Goal: Task Accomplishment & Management: Manage account settings

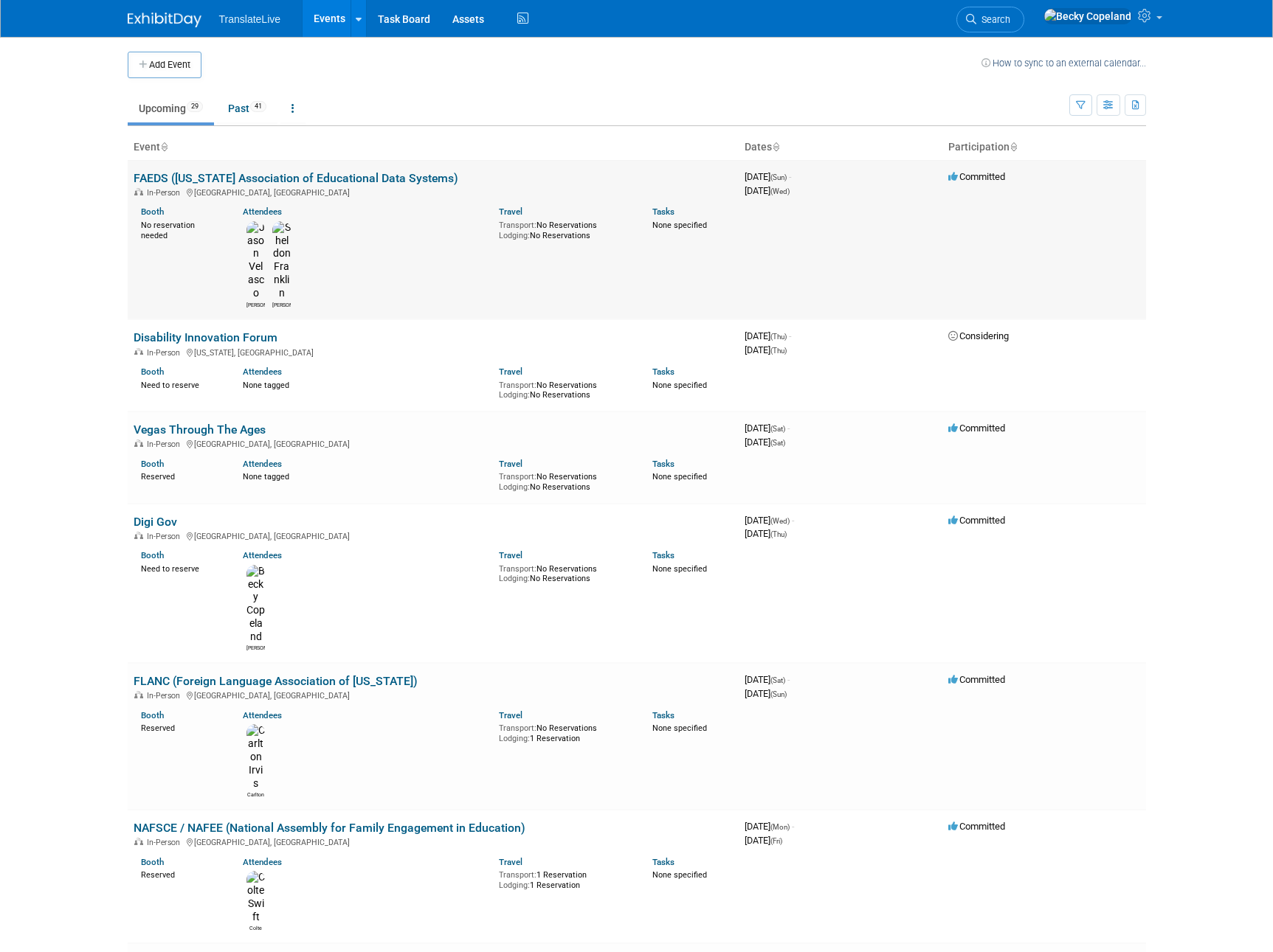
click at [195, 177] on link "FAEDS ([US_STATE] Association of Educational Data Systems)" at bounding box center [296, 178] width 325 height 14
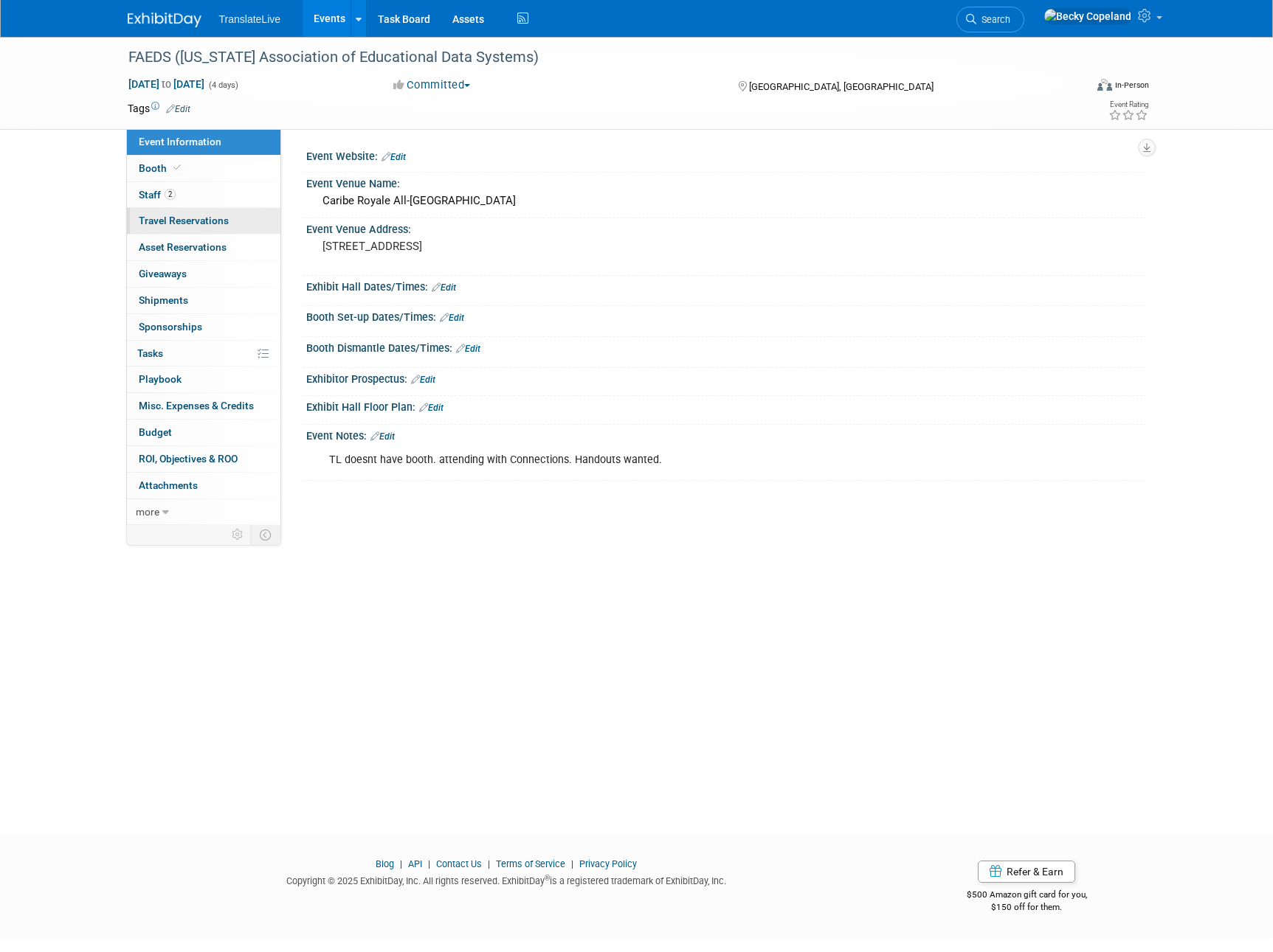
click at [151, 216] on span "Travel Reservations 0" at bounding box center [184, 221] width 90 height 12
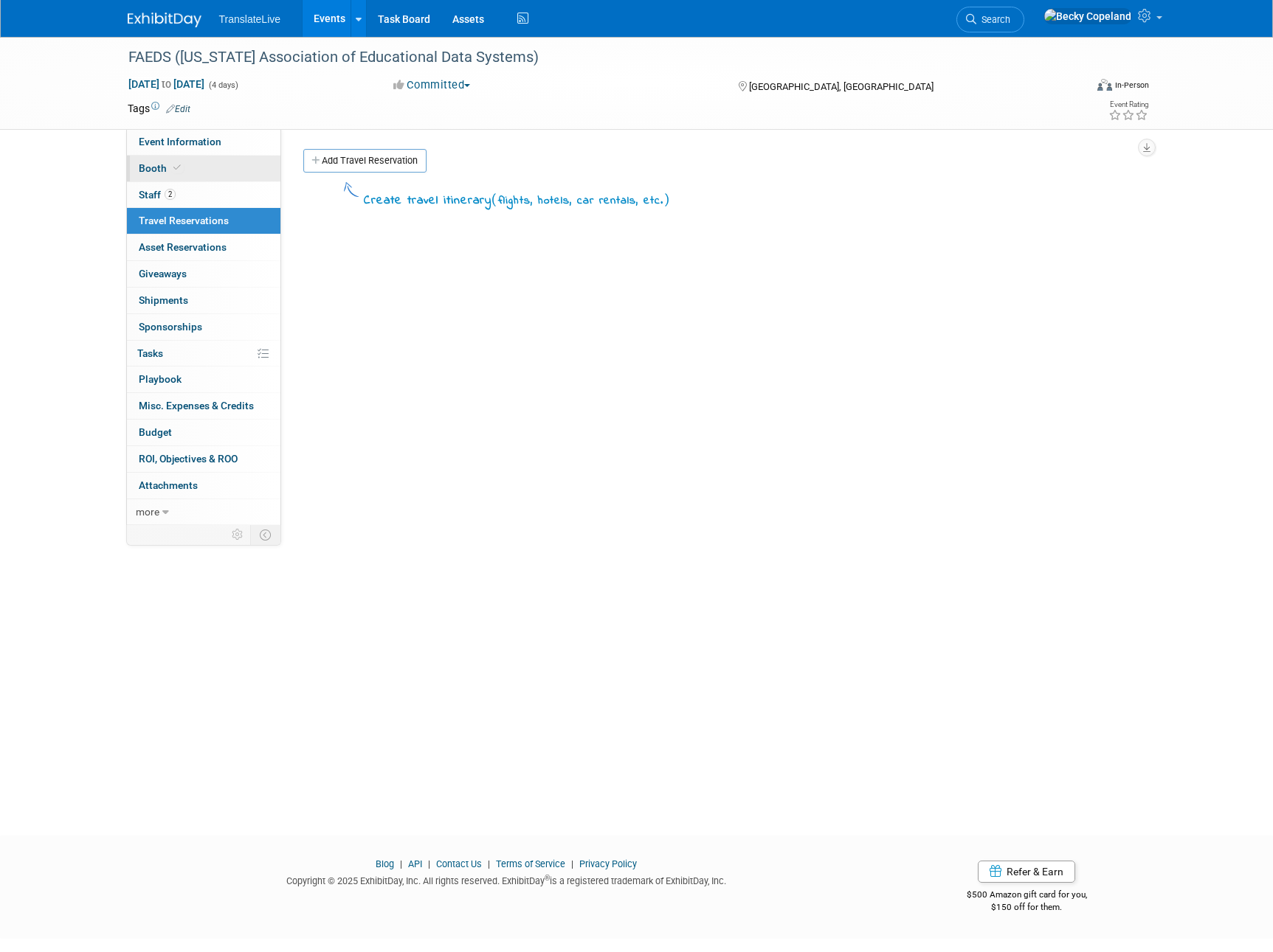
click at [152, 166] on span "Booth" at bounding box center [161, 168] width 45 height 12
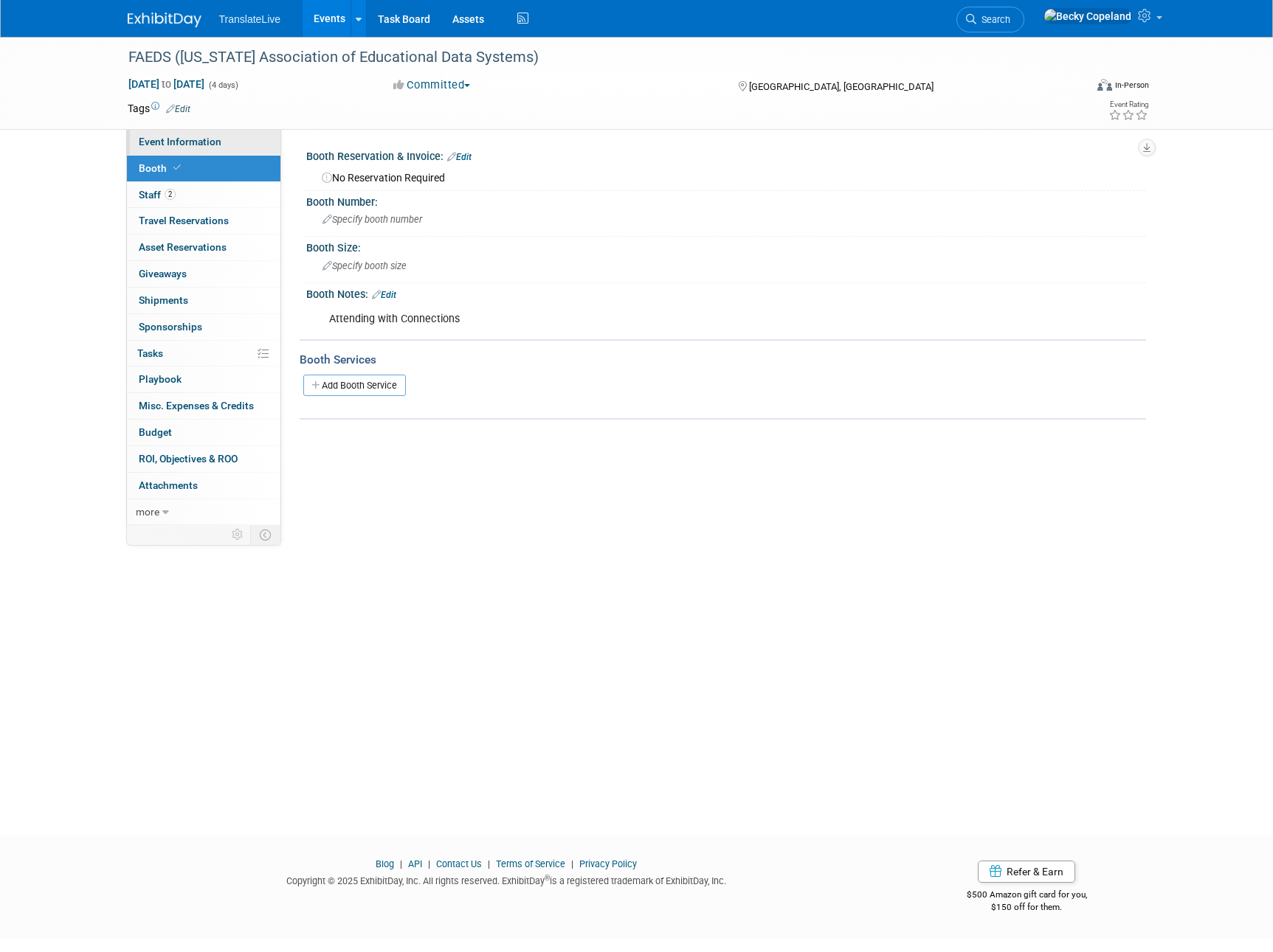
click at [156, 141] on span "Event Information" at bounding box center [180, 141] width 83 height 12
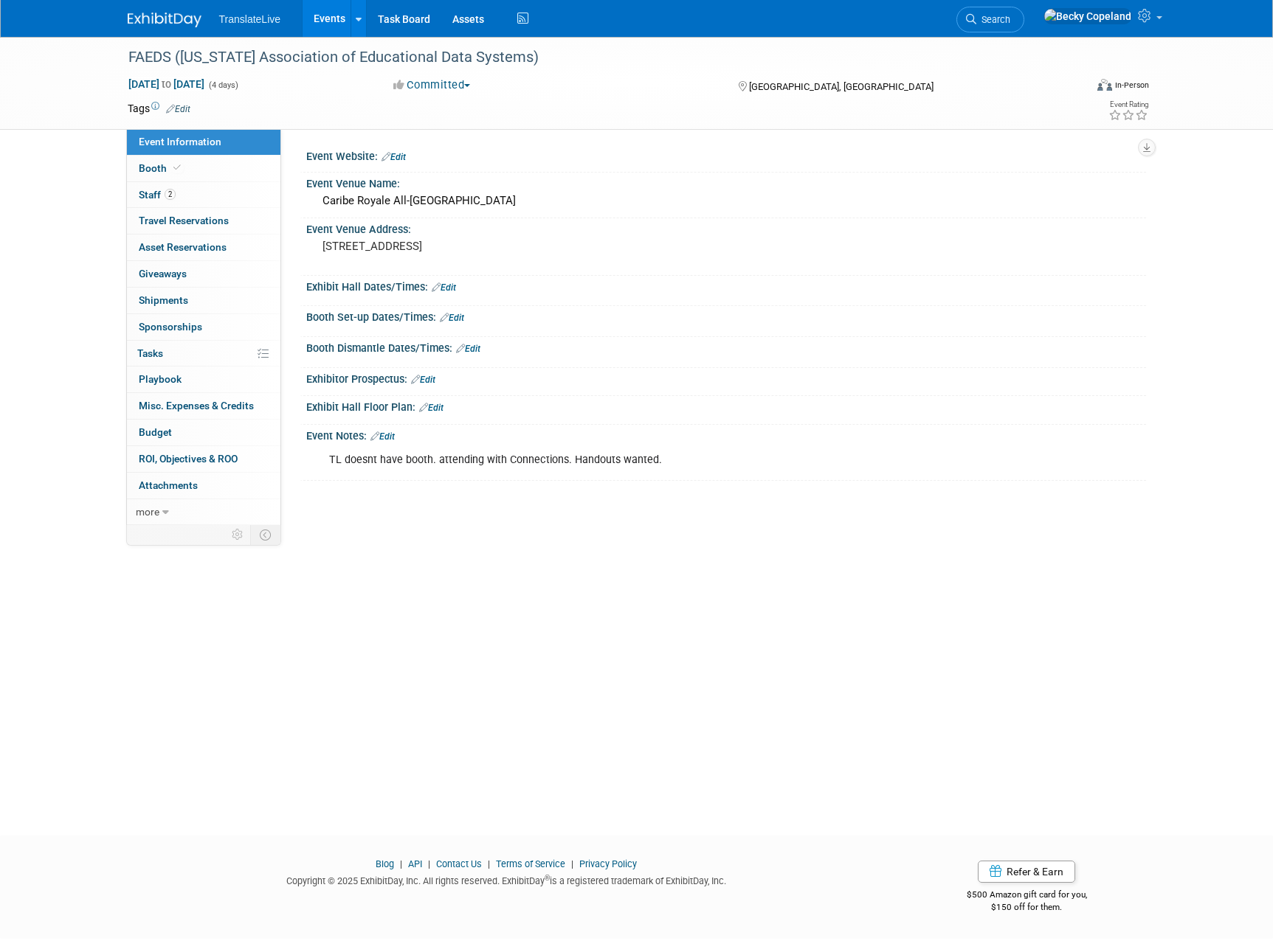
click at [347, 632] on div "FAEDS (Florida Association of Educational Data Systems) Sep 14, 2025 to Sep 17,…" at bounding box center [636, 423] width 1273 height 772
click at [150, 193] on span "Staff 2" at bounding box center [157, 194] width 37 height 12
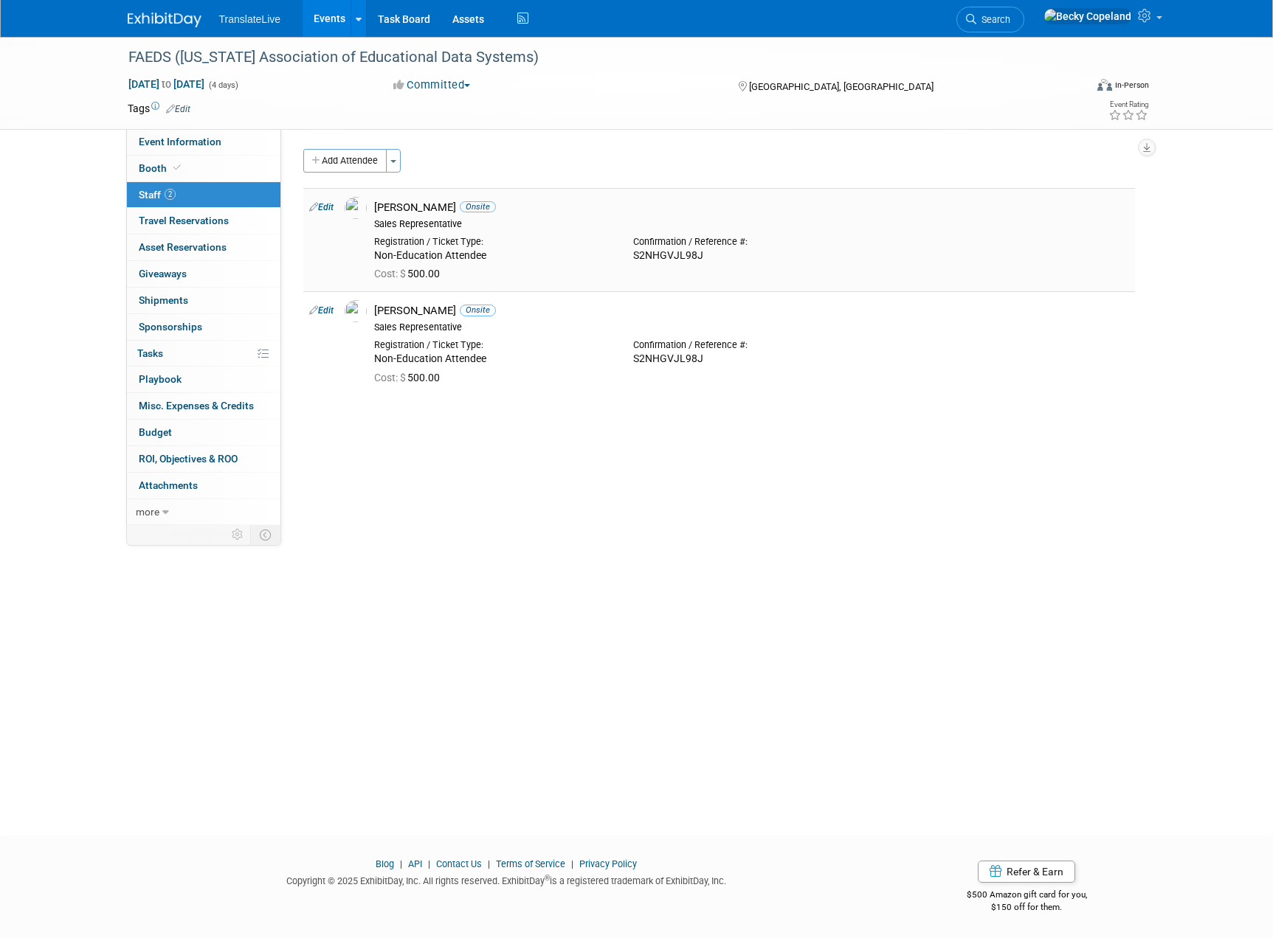
click at [326, 206] on link "Edit" at bounding box center [321, 207] width 25 height 10
select select "460f7edc-b793-4485-aa1a-faf2ec959097"
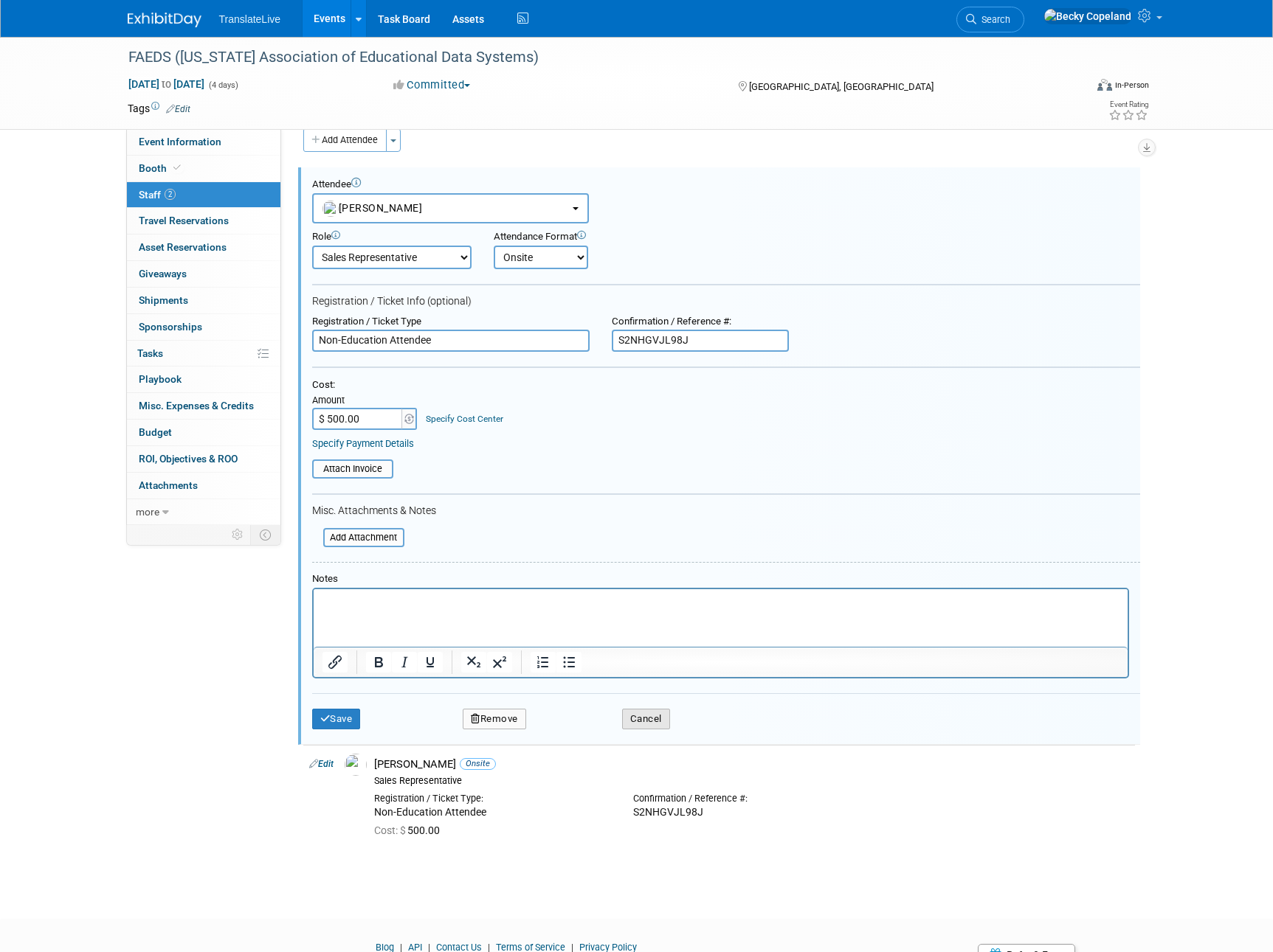
click at [638, 724] on button "Cancel" at bounding box center [645, 719] width 48 height 20
